Goal: Task Accomplishment & Management: Manage account settings

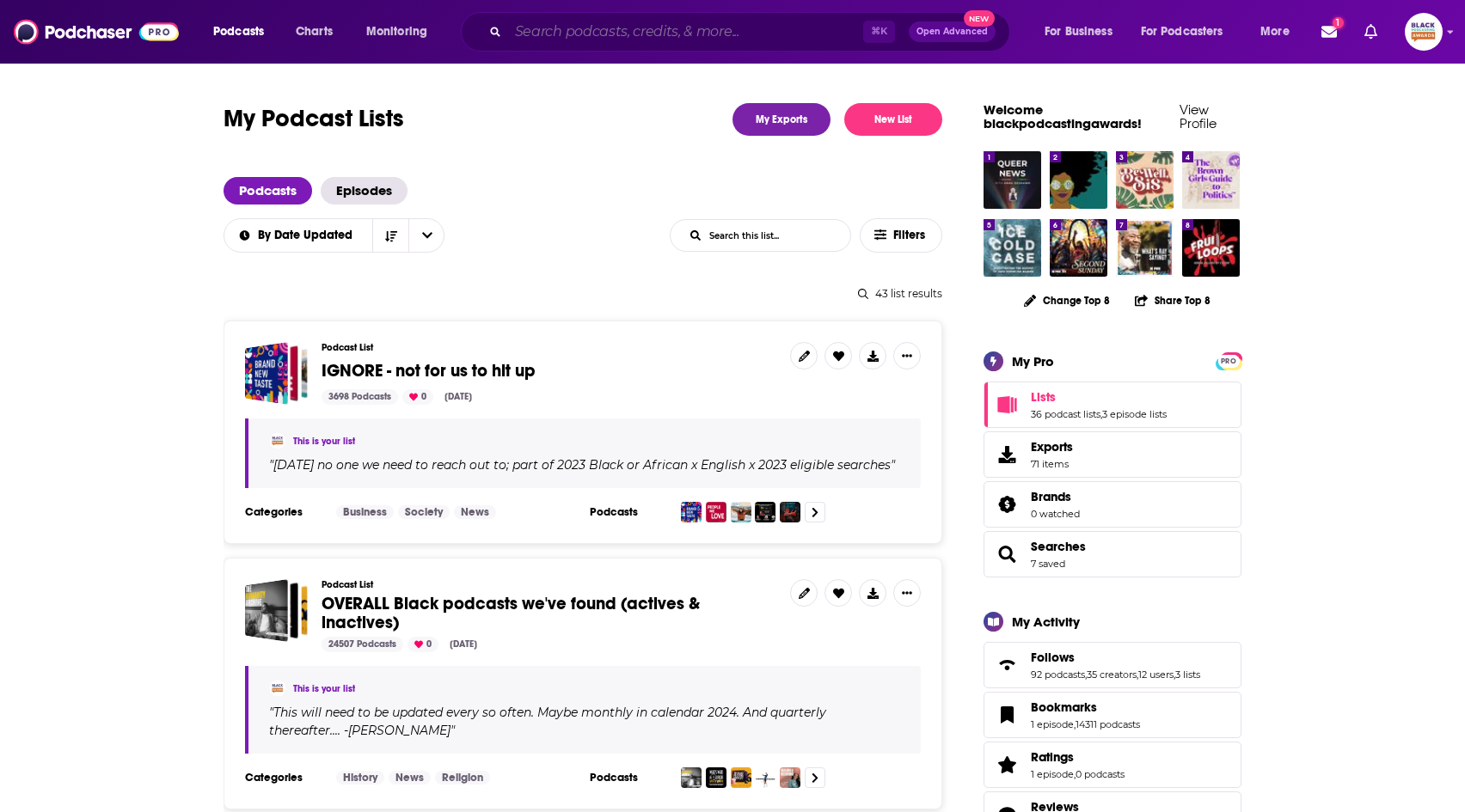
click at [586, 26] on input "Search podcasts, credits, & more..." at bounding box center [685, 31] width 355 height 27
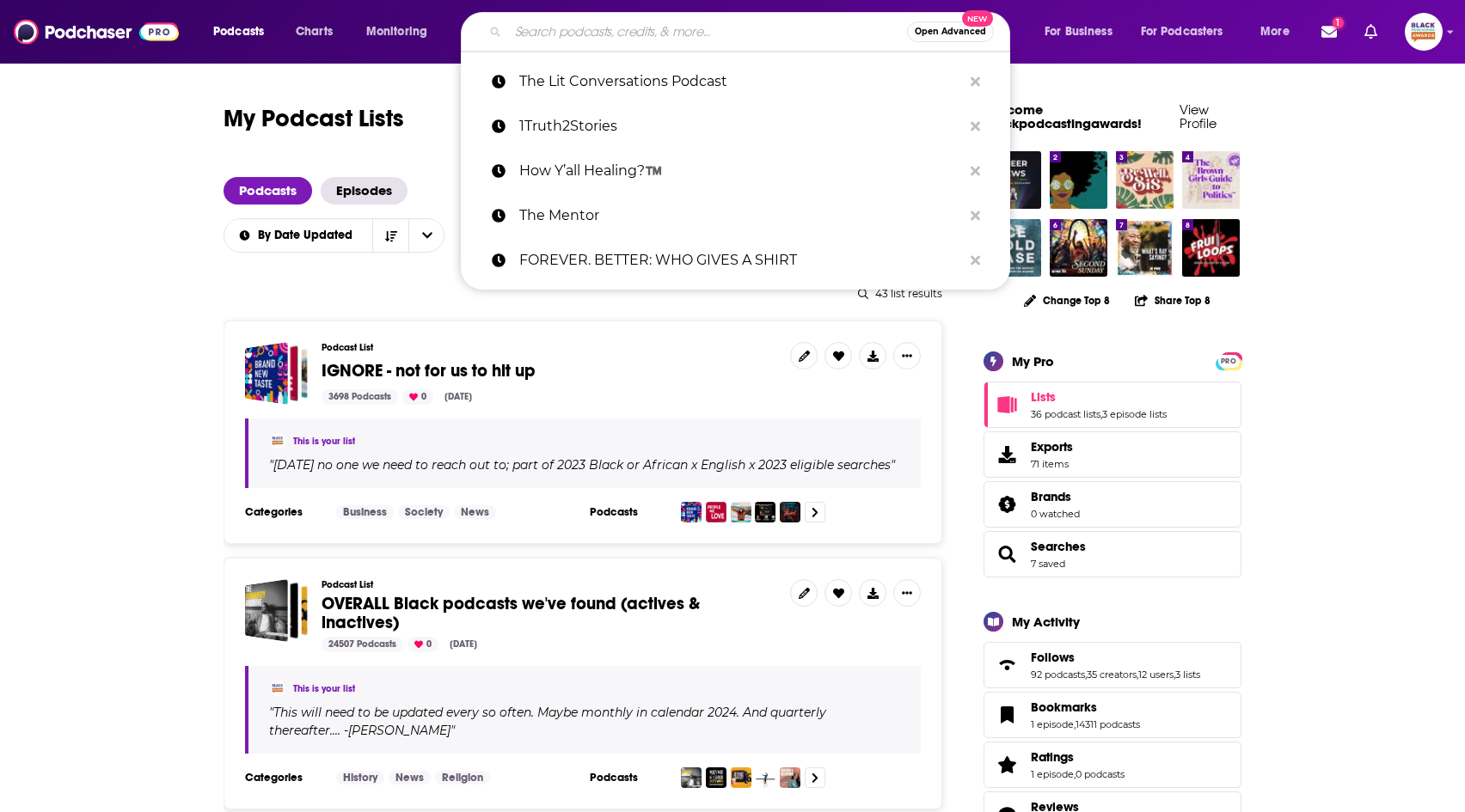
paste input "Journeys with [PERSON_NAME]"
type input "Journeys with [PERSON_NAME]"
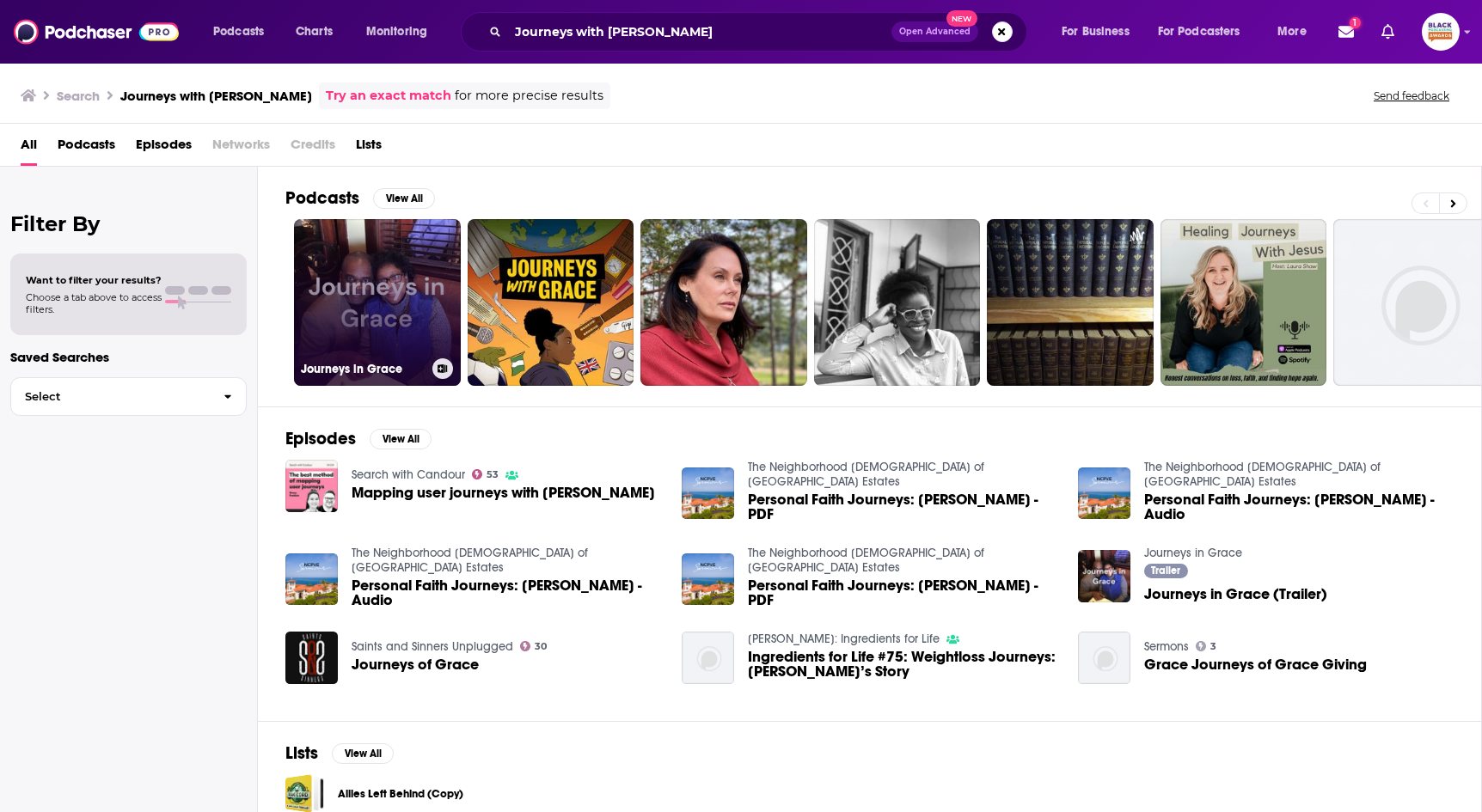
click at [443, 369] on icon at bounding box center [443, 368] width 9 height 8
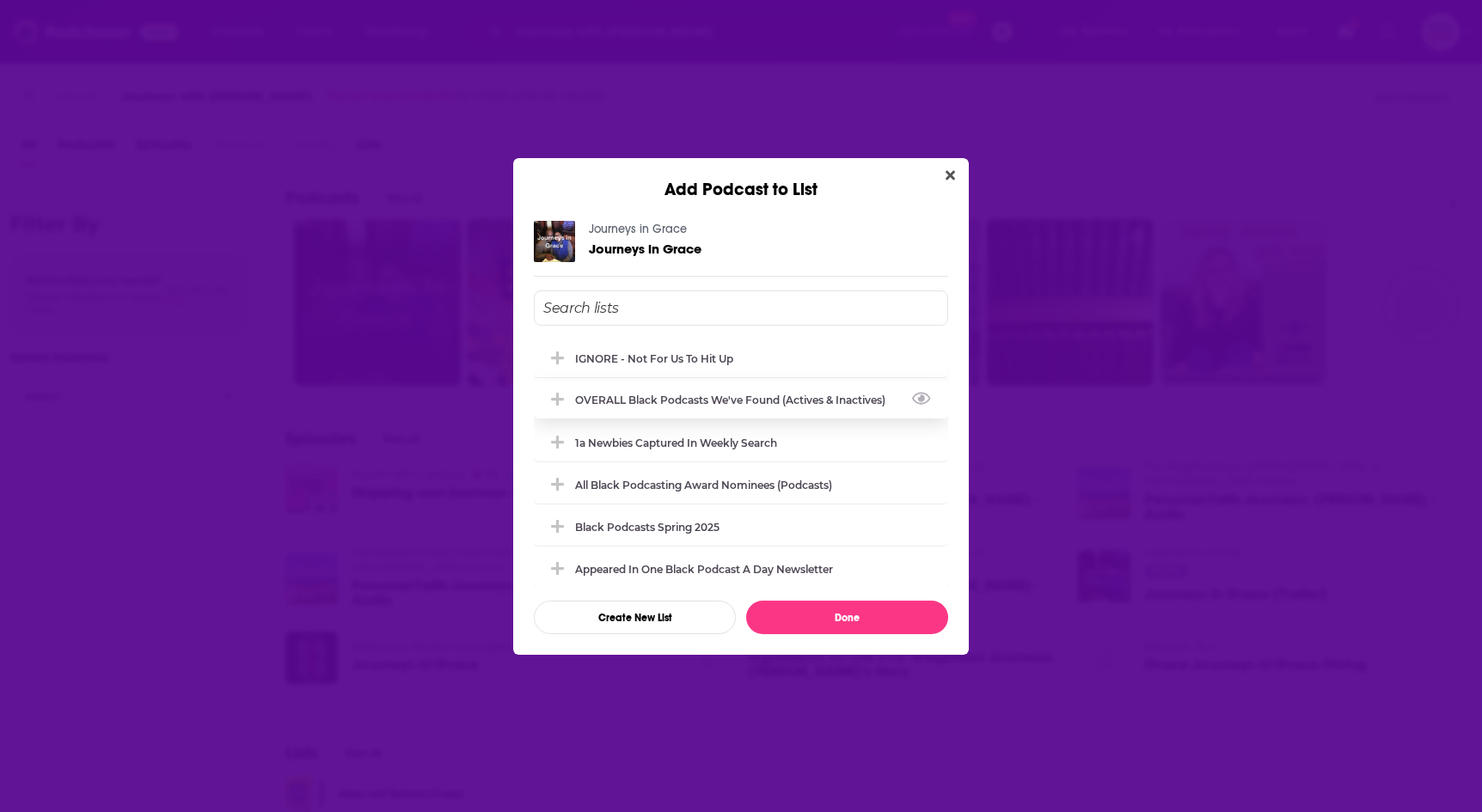
click at [753, 396] on div "OVERALL Black podcasts we've found (actives & inactives)" at bounding box center [735, 400] width 320 height 13
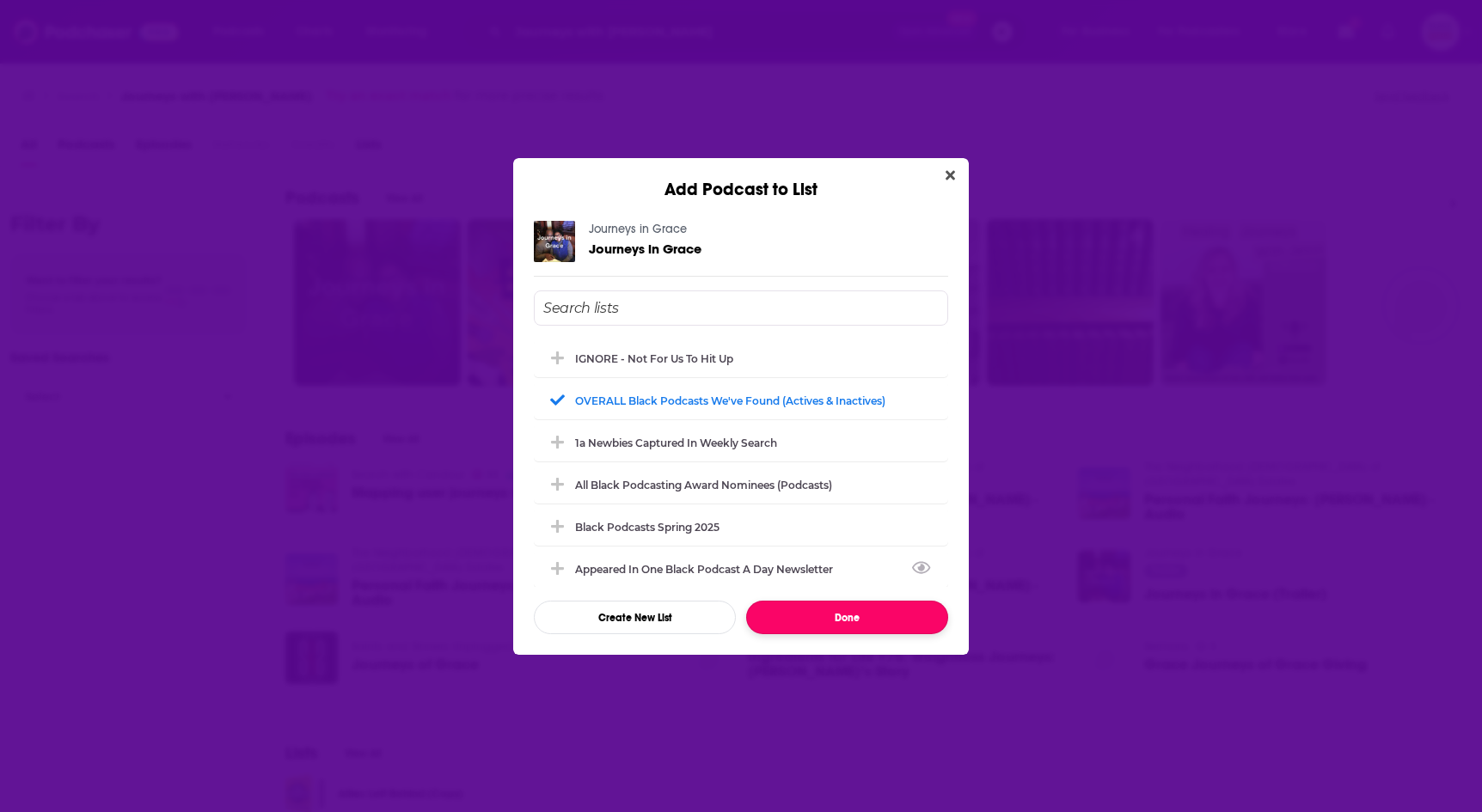
click at [855, 614] on button "Done" at bounding box center [847, 618] width 202 height 34
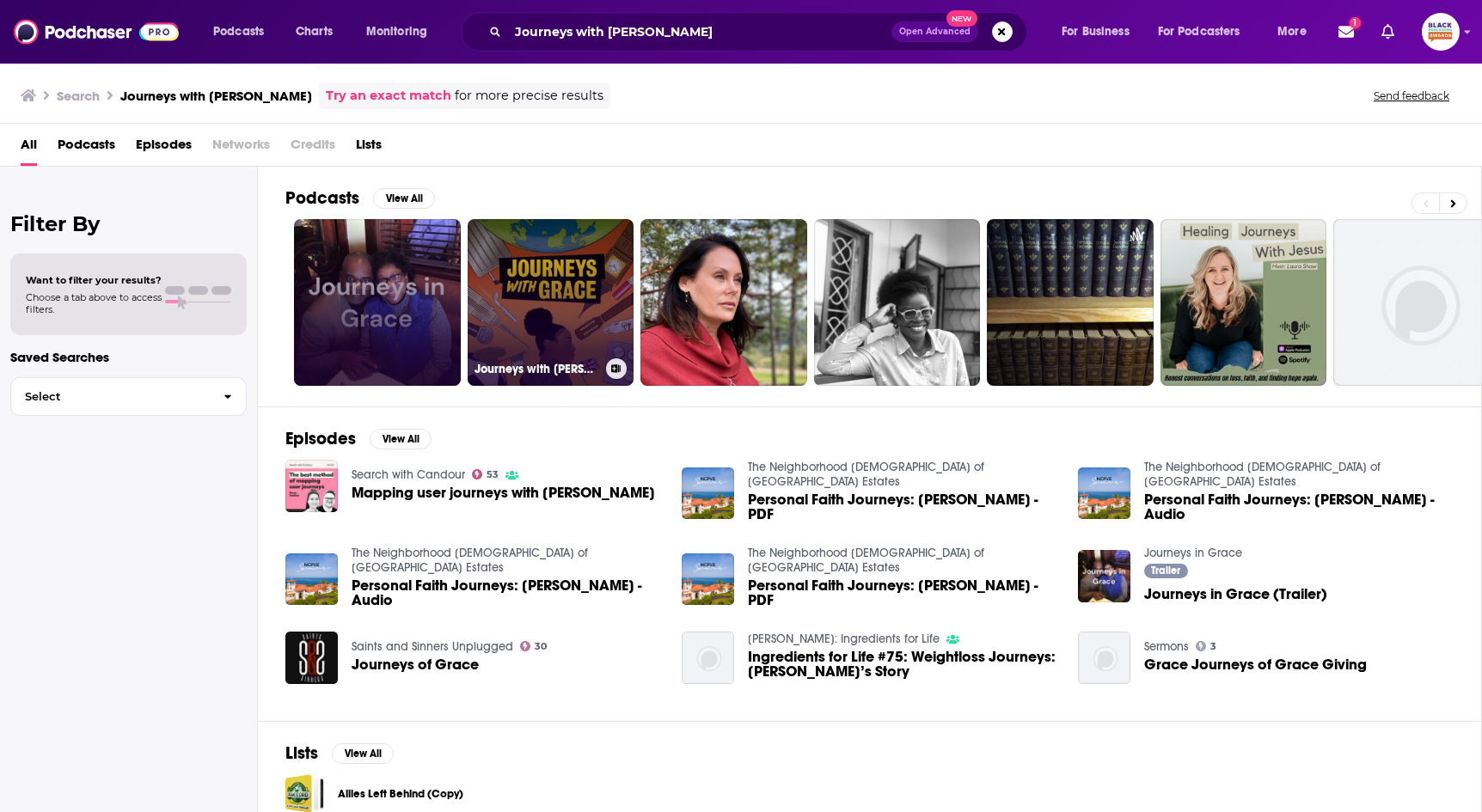
click at [617, 370] on icon at bounding box center [616, 368] width 9 height 8
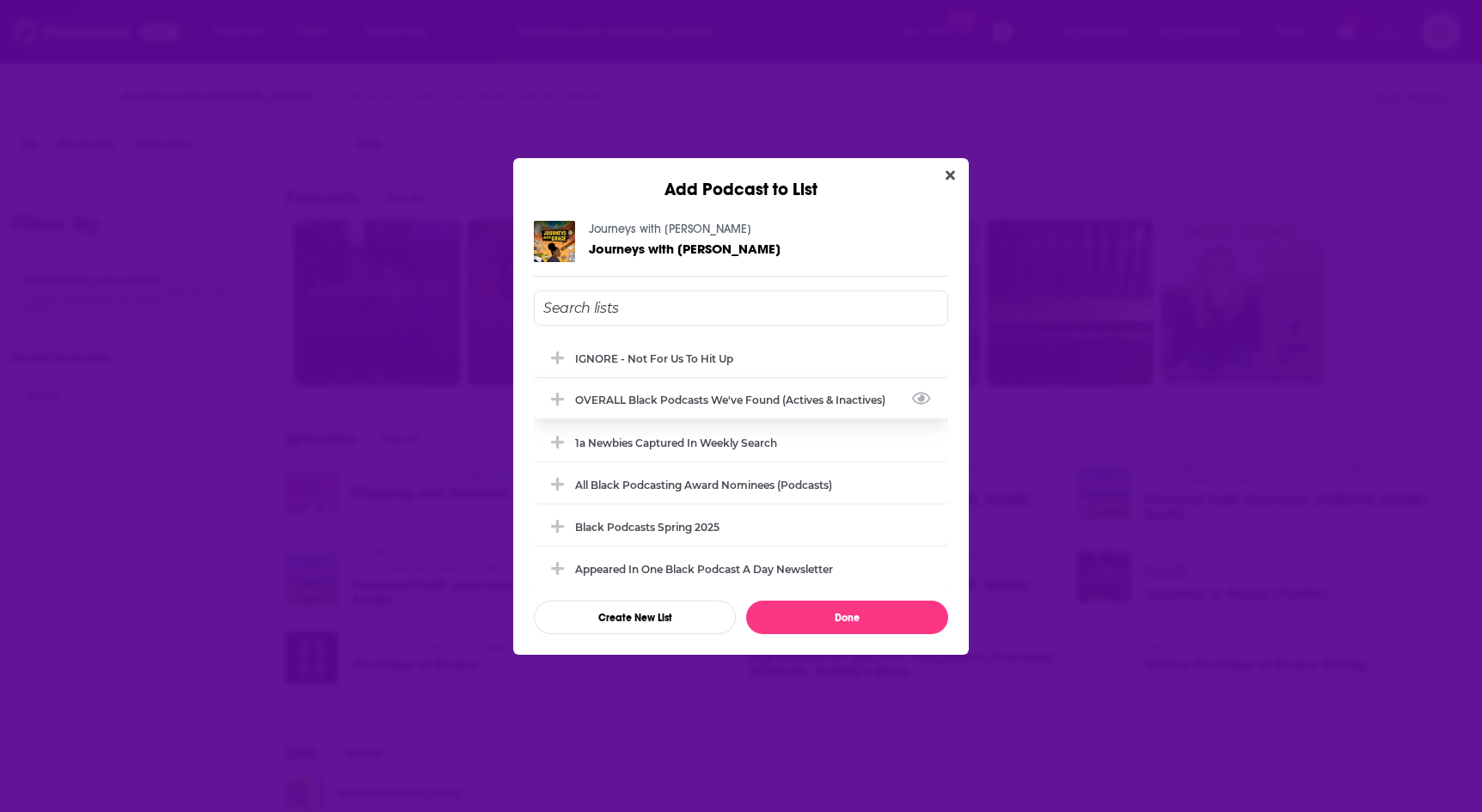
click at [690, 406] on div "OVERALL Black podcasts we've found (actives & inactives)" at bounding box center [741, 399] width 415 height 38
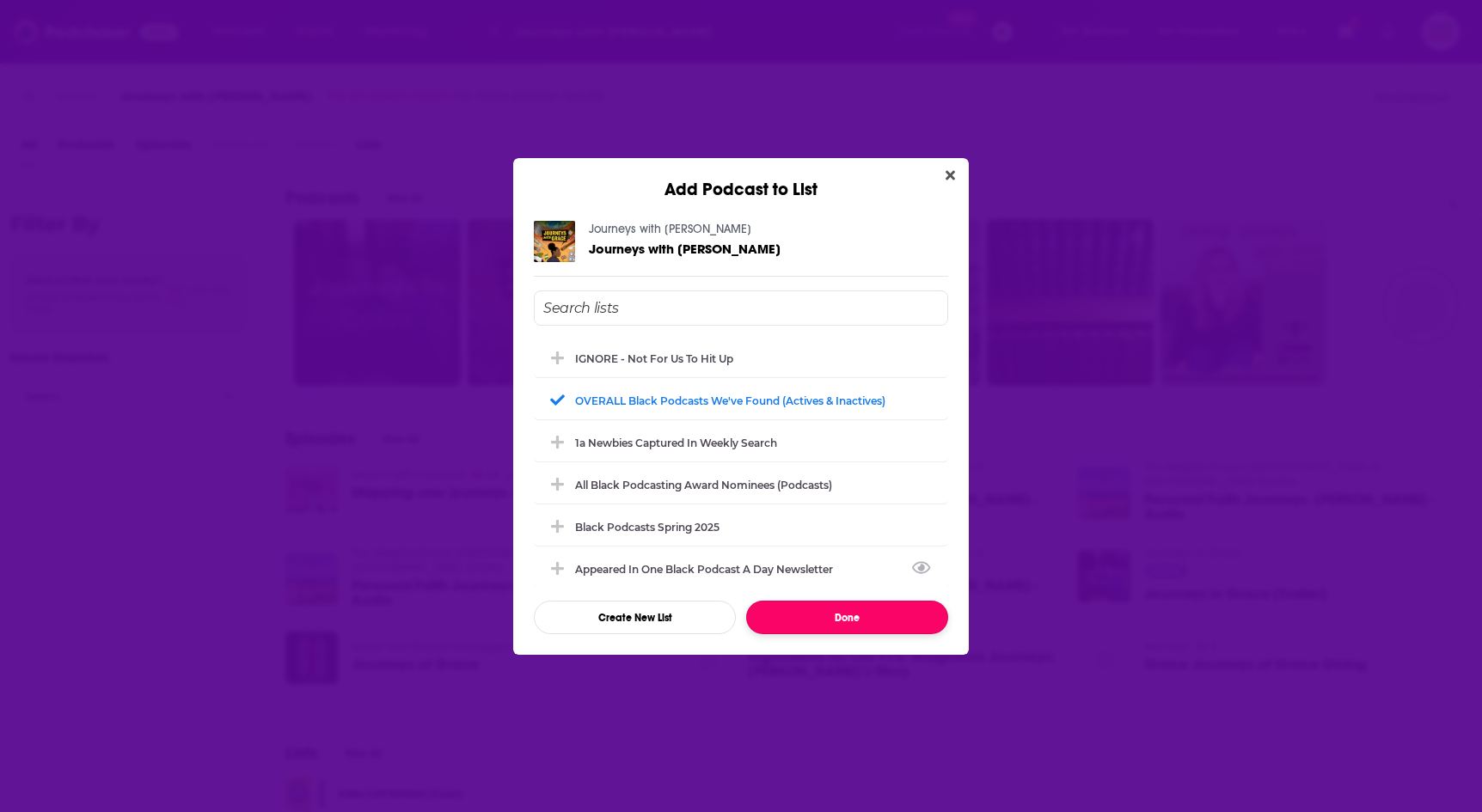
click at [854, 621] on button "Done" at bounding box center [847, 618] width 202 height 34
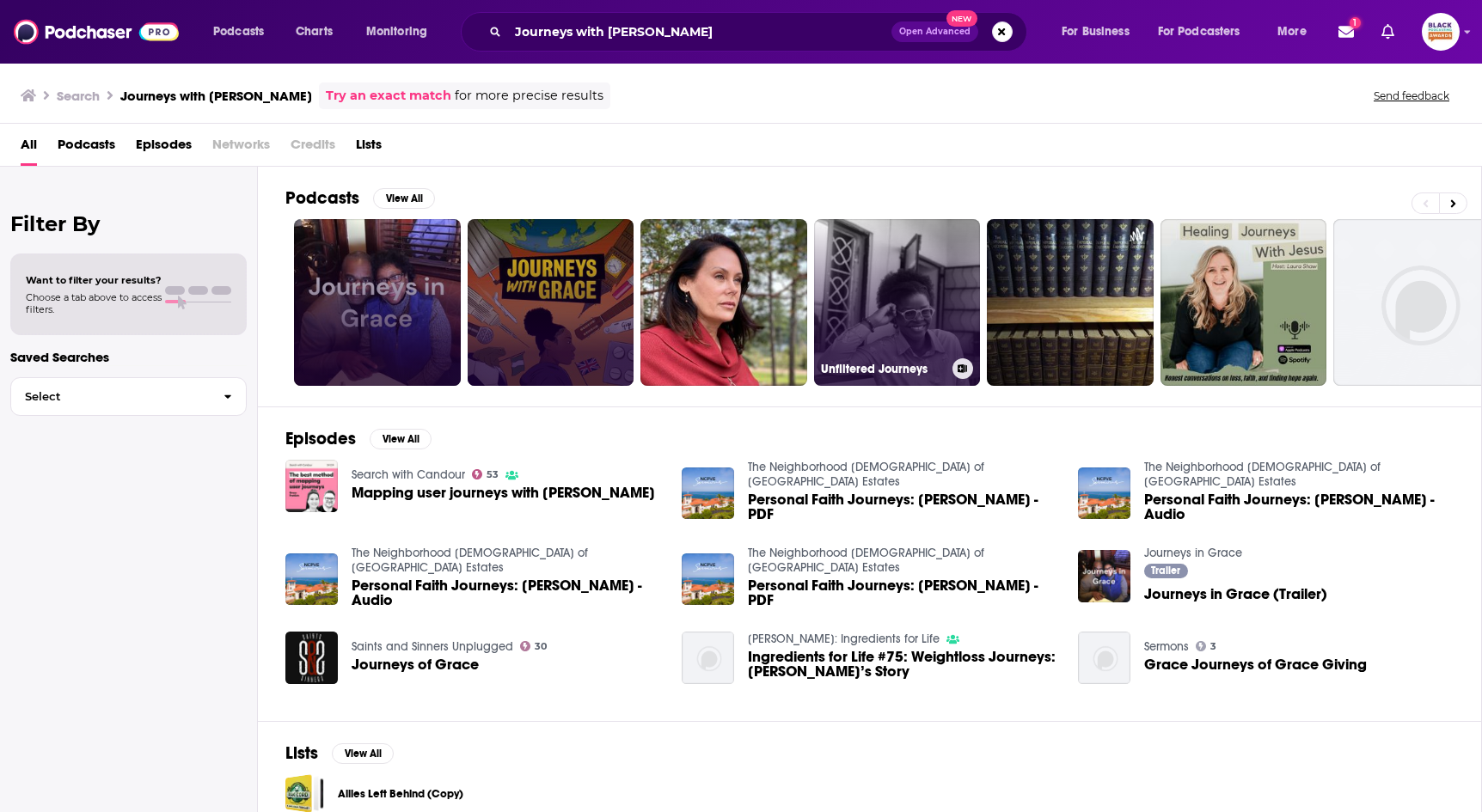
click at [958, 365] on icon at bounding box center [963, 368] width 9 height 8
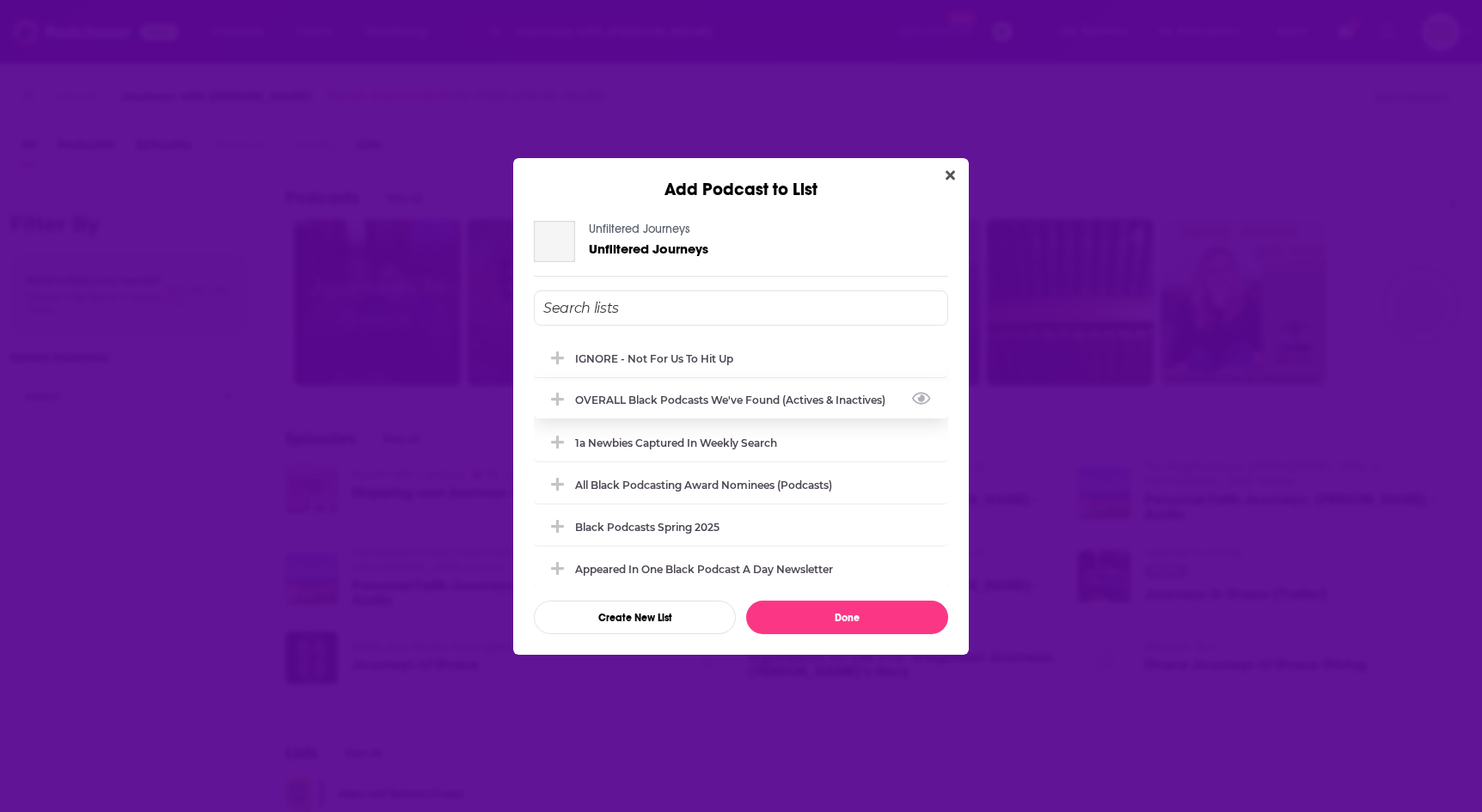
click at [825, 395] on div "OVERALL Black podcasts we've found (actives & inactives)" at bounding box center [735, 400] width 320 height 13
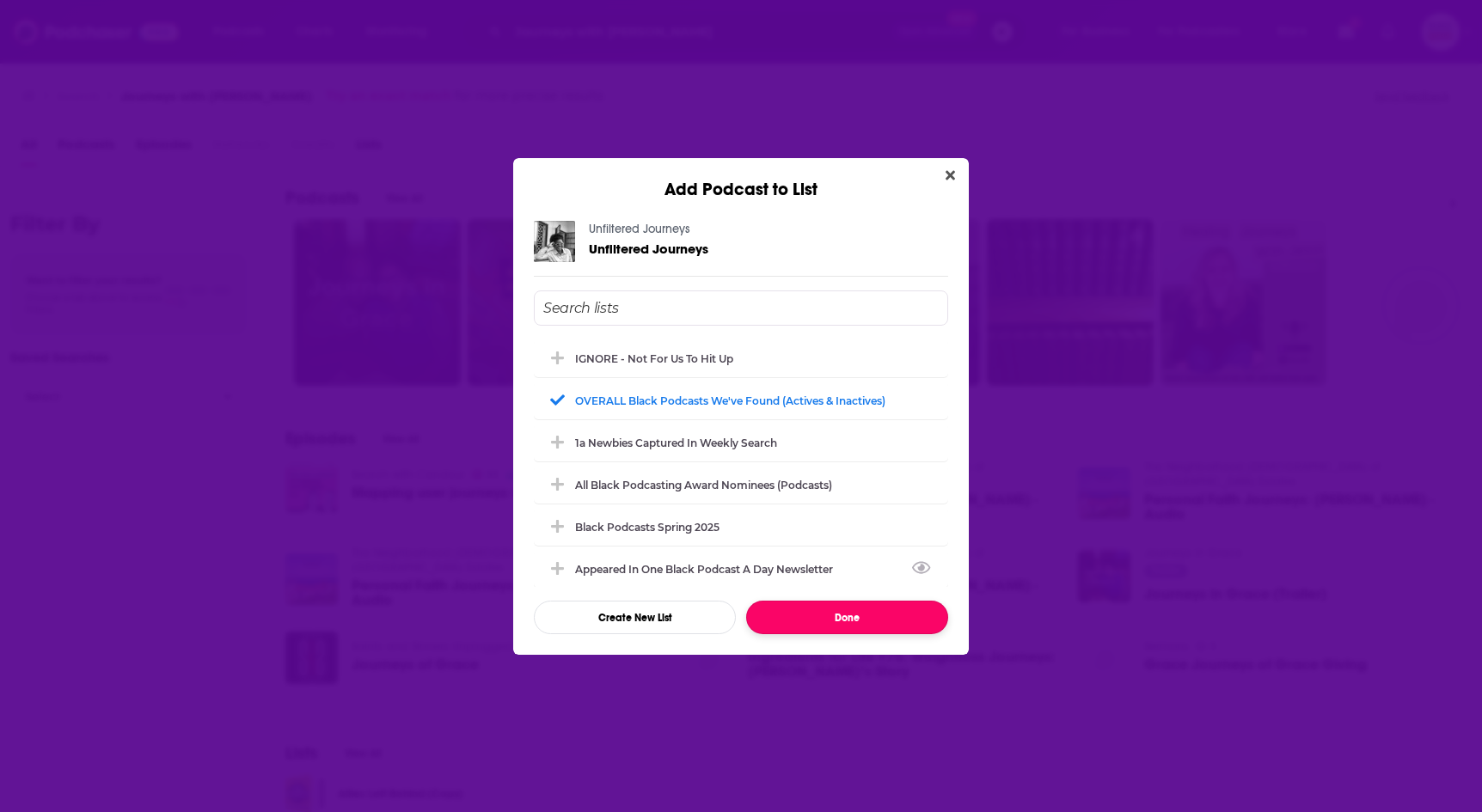
click at [872, 617] on button "Done" at bounding box center [847, 618] width 202 height 34
